Goal: Transaction & Acquisition: Purchase product/service

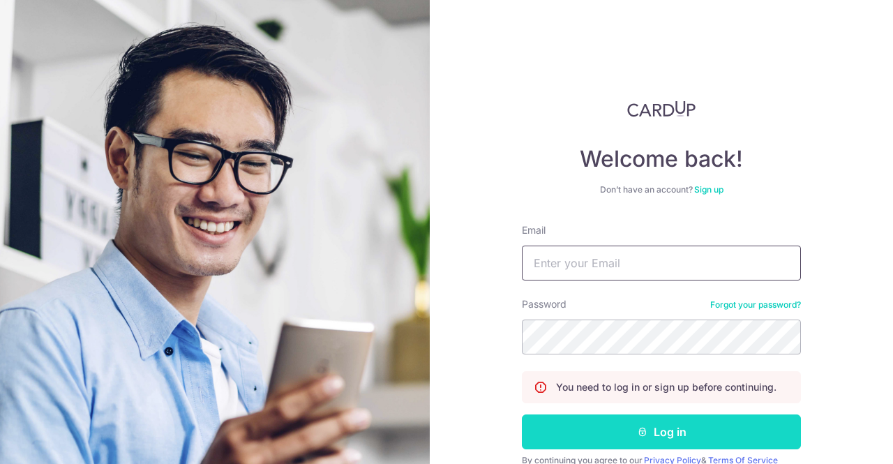
type input "anupammarine@gmail.com"
click at [659, 429] on button "Log in" at bounding box center [661, 432] width 279 height 35
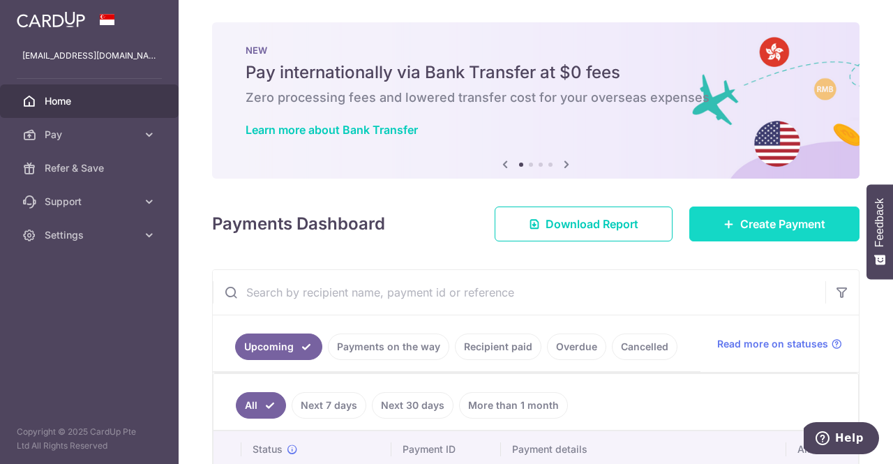
click at [743, 218] on span "Create Payment" at bounding box center [782, 224] width 85 height 17
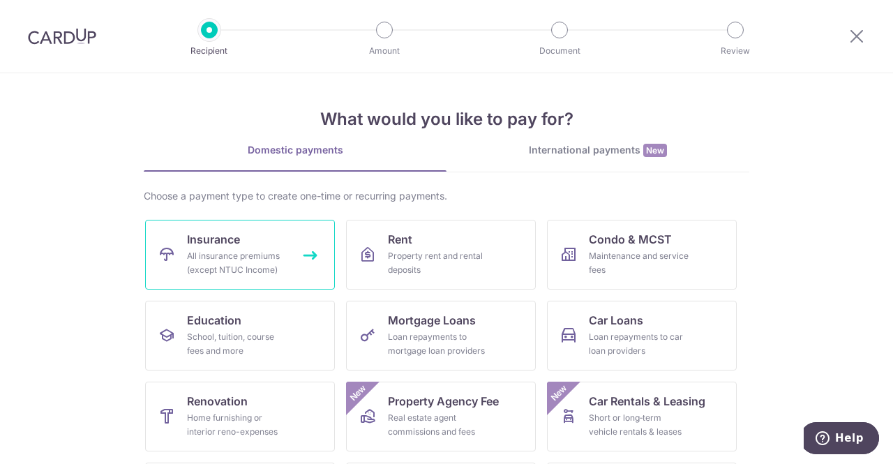
click at [241, 269] on div "All insurance premiums (except NTUC Income)" at bounding box center [237, 263] width 100 height 28
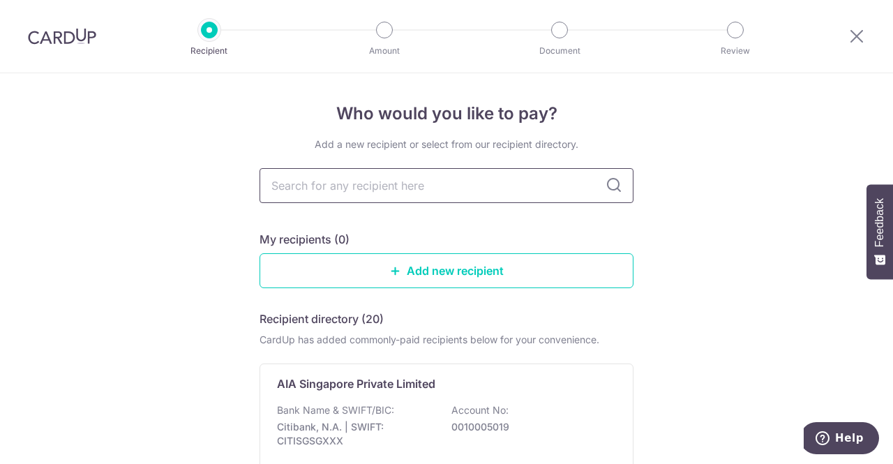
click at [365, 183] on input "text" at bounding box center [447, 185] width 374 height 35
type input "hsbc"
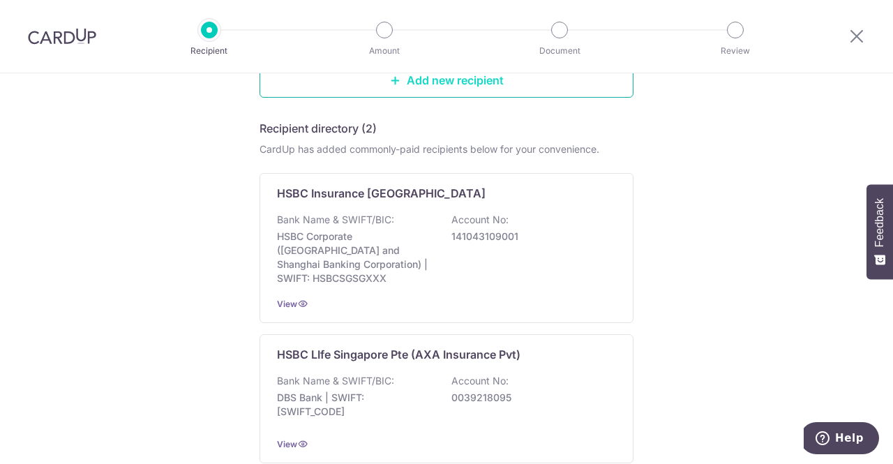
scroll to position [209, 0]
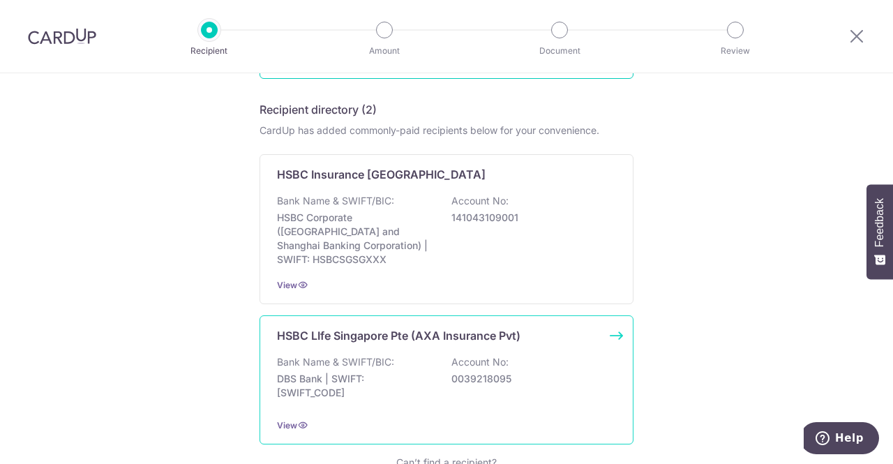
click at [376, 355] on p "Bank Name & SWIFT/BIC:" at bounding box center [335, 362] width 117 height 14
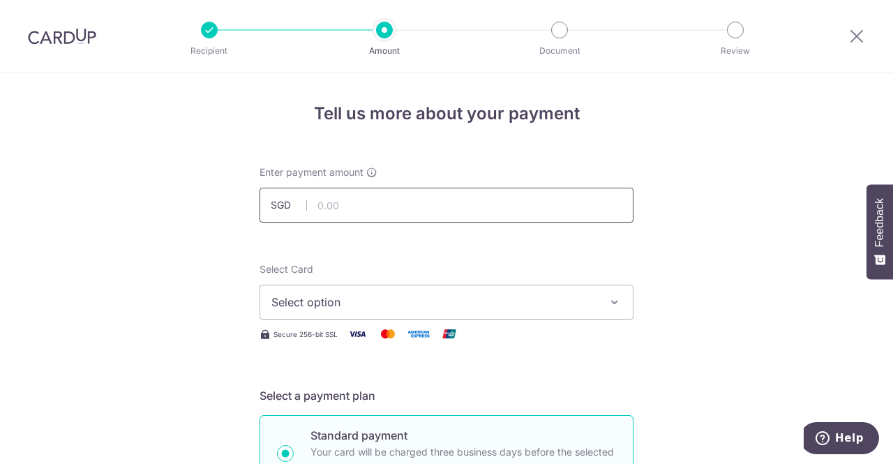
click at [405, 209] on input "text" at bounding box center [447, 205] width 374 height 35
type input "1,574.90"
click at [385, 302] on span "Select option" at bounding box center [433, 302] width 325 height 17
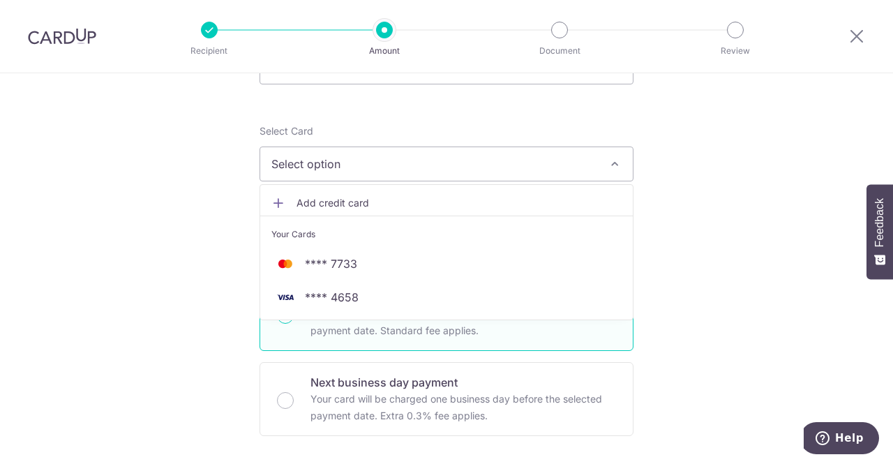
scroll to position [140, 0]
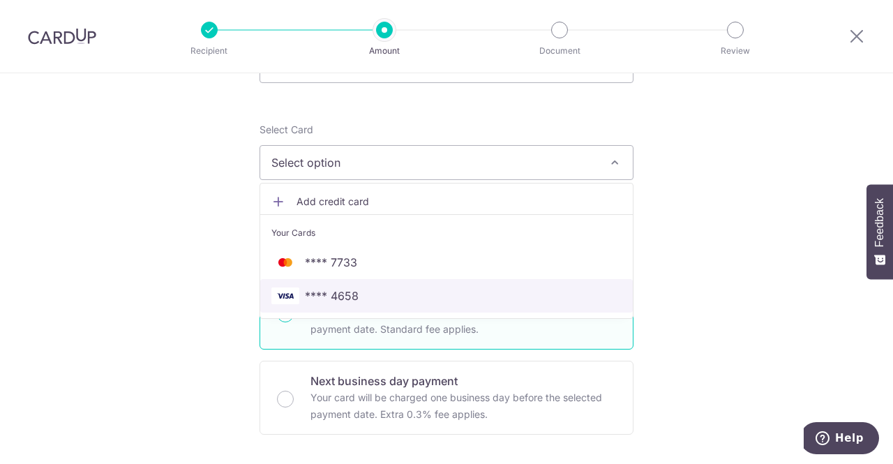
click at [374, 301] on span "**** 4658" at bounding box center [446, 296] width 350 height 17
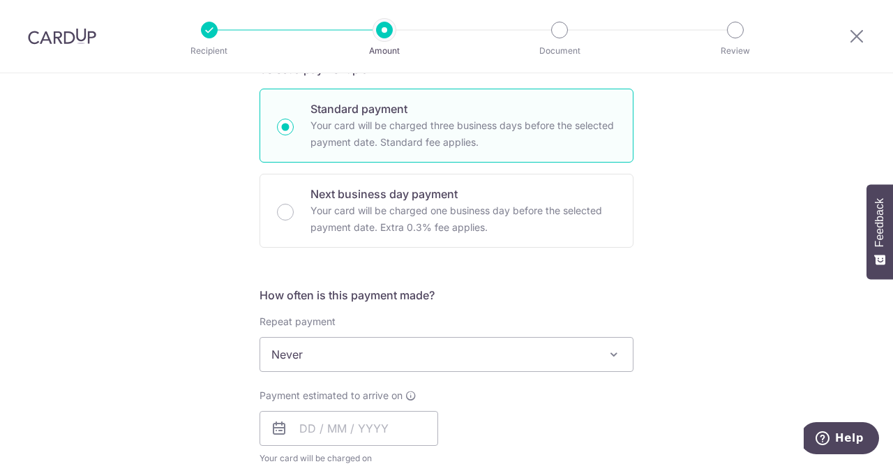
scroll to position [349, 0]
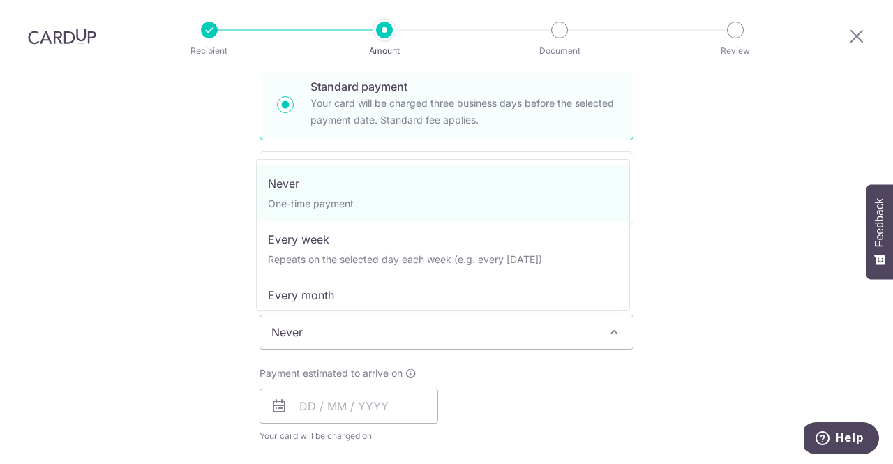
click at [389, 323] on span "Never" at bounding box center [446, 331] width 373 height 33
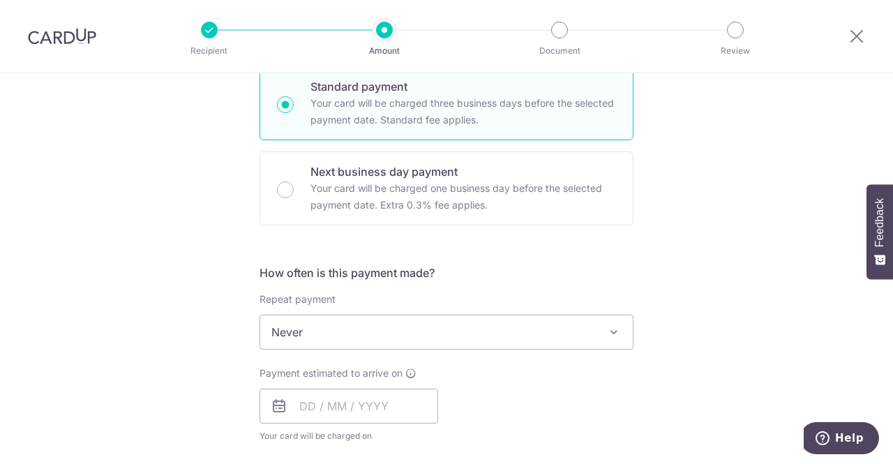
click at [389, 323] on span "Never" at bounding box center [446, 331] width 373 height 33
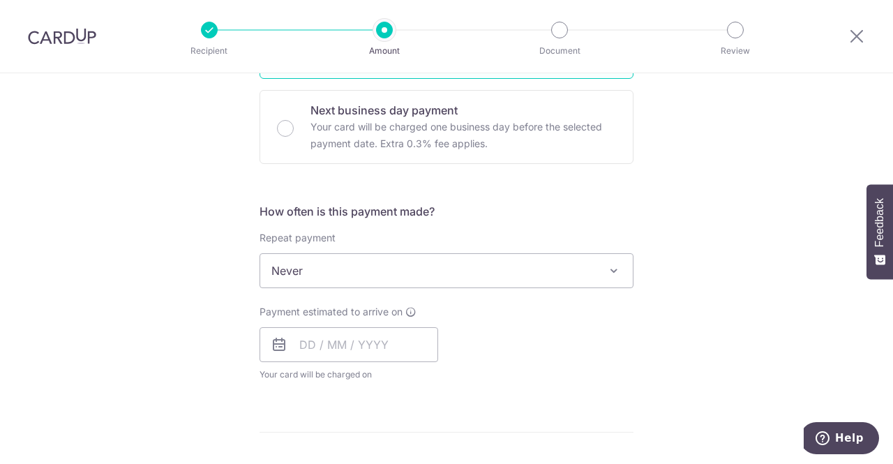
scroll to position [558, 0]
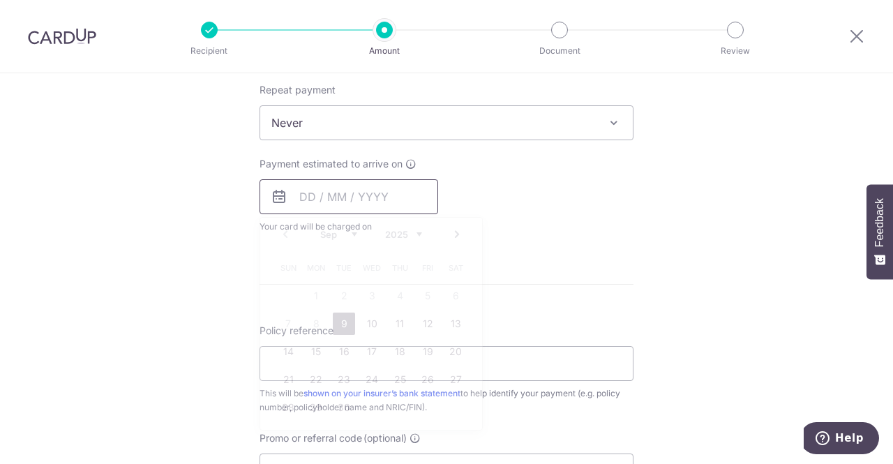
click at [327, 198] on input "text" at bounding box center [349, 196] width 179 height 35
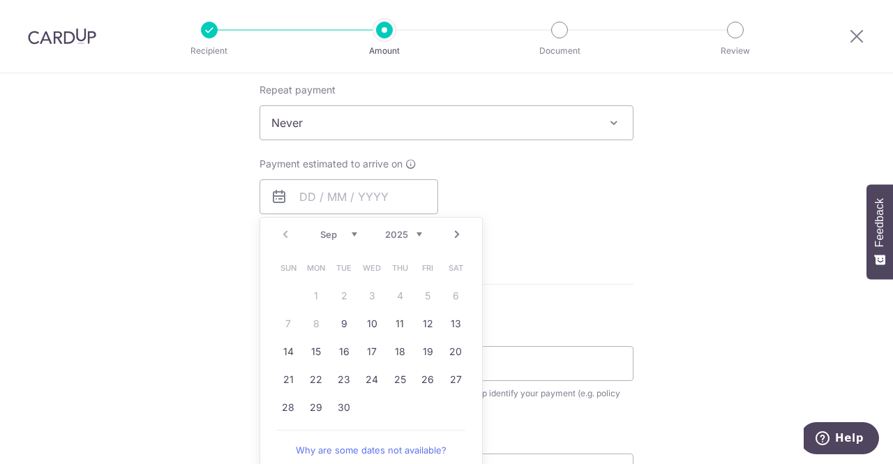
click at [730, 278] on div "Tell us more about your payment Enter payment amount SGD 1,574.90 1574.90 Selec…" at bounding box center [446, 146] width 893 height 1262
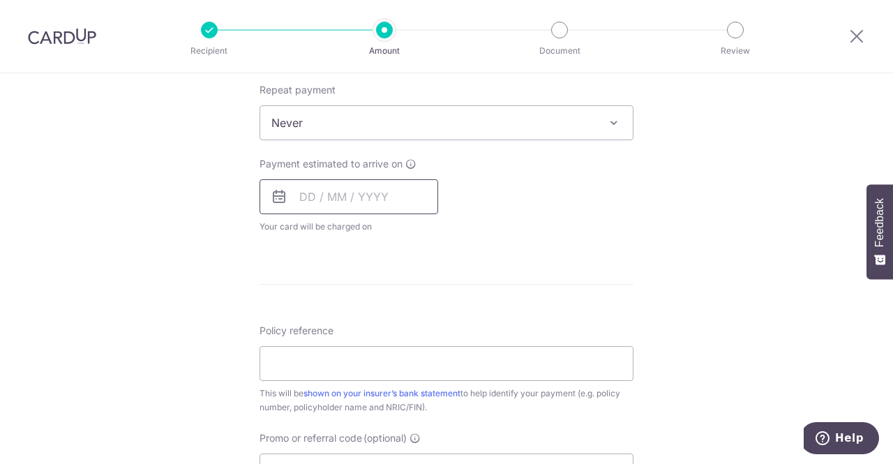
click at [364, 189] on input "text" at bounding box center [349, 196] width 179 height 35
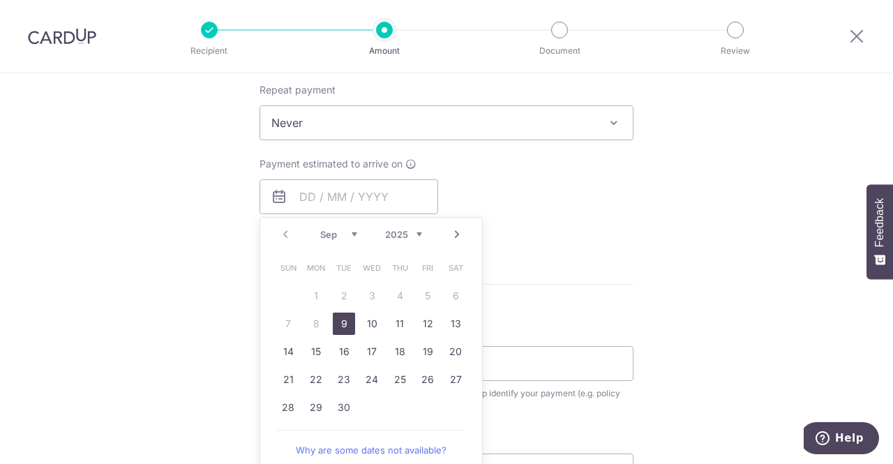
click at [348, 327] on link "9" at bounding box center [344, 324] width 22 height 22
type input "[DATE]"
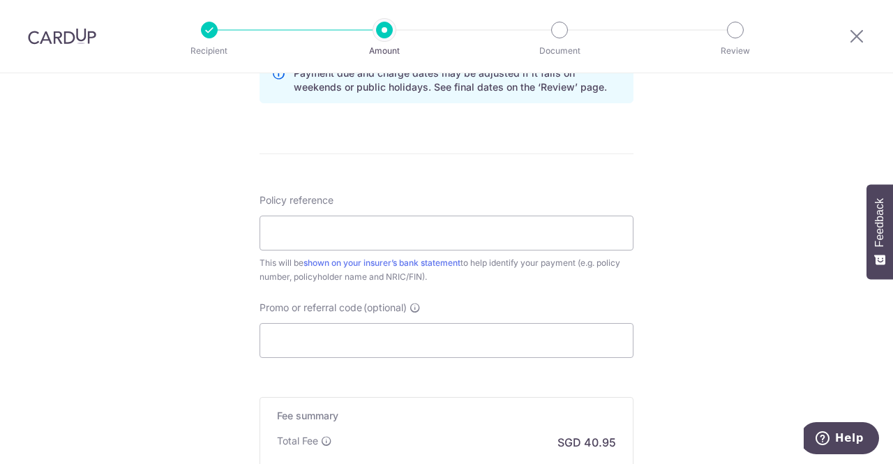
scroll to position [768, 0]
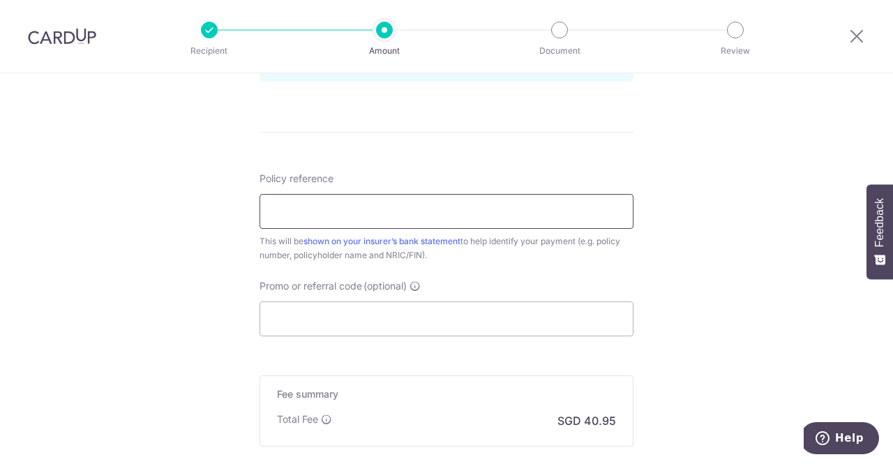
click at [403, 214] on input "Policy reference" at bounding box center [447, 211] width 374 height 35
type input "1022805566 life Term insurance"
click at [357, 315] on input "Promo or referral code (optional)" at bounding box center [447, 318] width 374 height 35
paste input "OFF225"
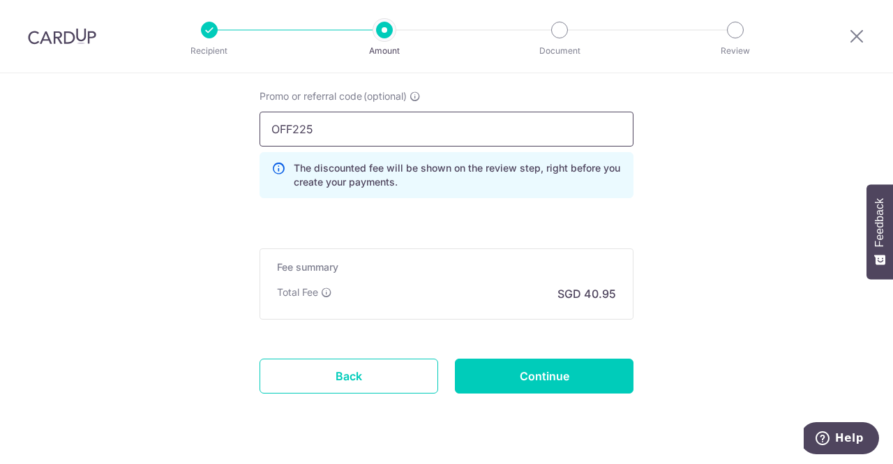
scroll to position [977, 0]
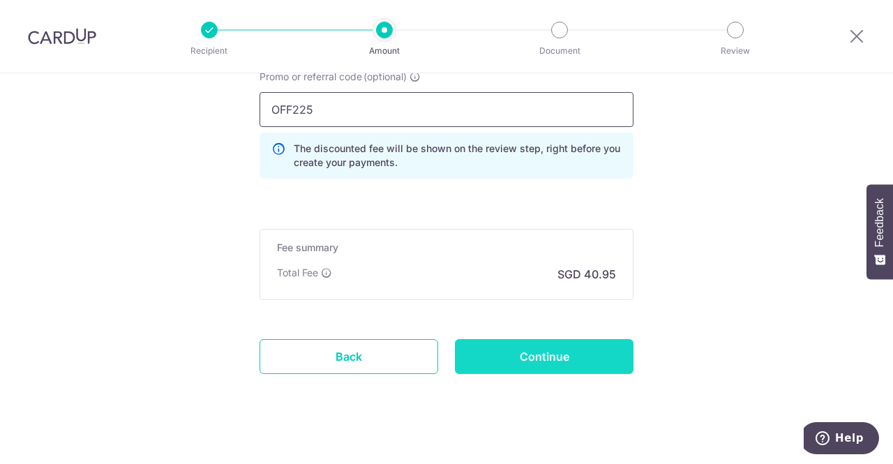
type input "OFF225"
click at [528, 368] on input "Continue" at bounding box center [544, 356] width 179 height 35
type input "Create Schedule"
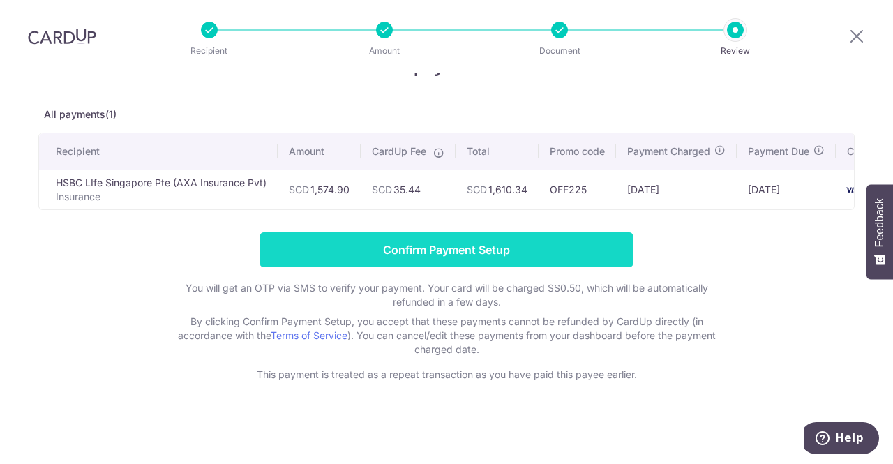
click at [458, 244] on input "Confirm Payment Setup" at bounding box center [447, 249] width 374 height 35
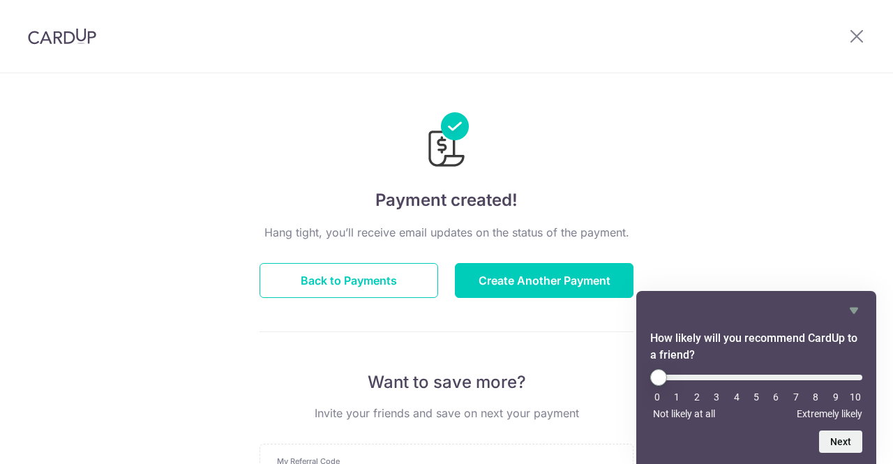
click at [310, 276] on button "Back to Payments" at bounding box center [349, 280] width 179 height 35
